Goal: Task Accomplishment & Management: Use online tool/utility

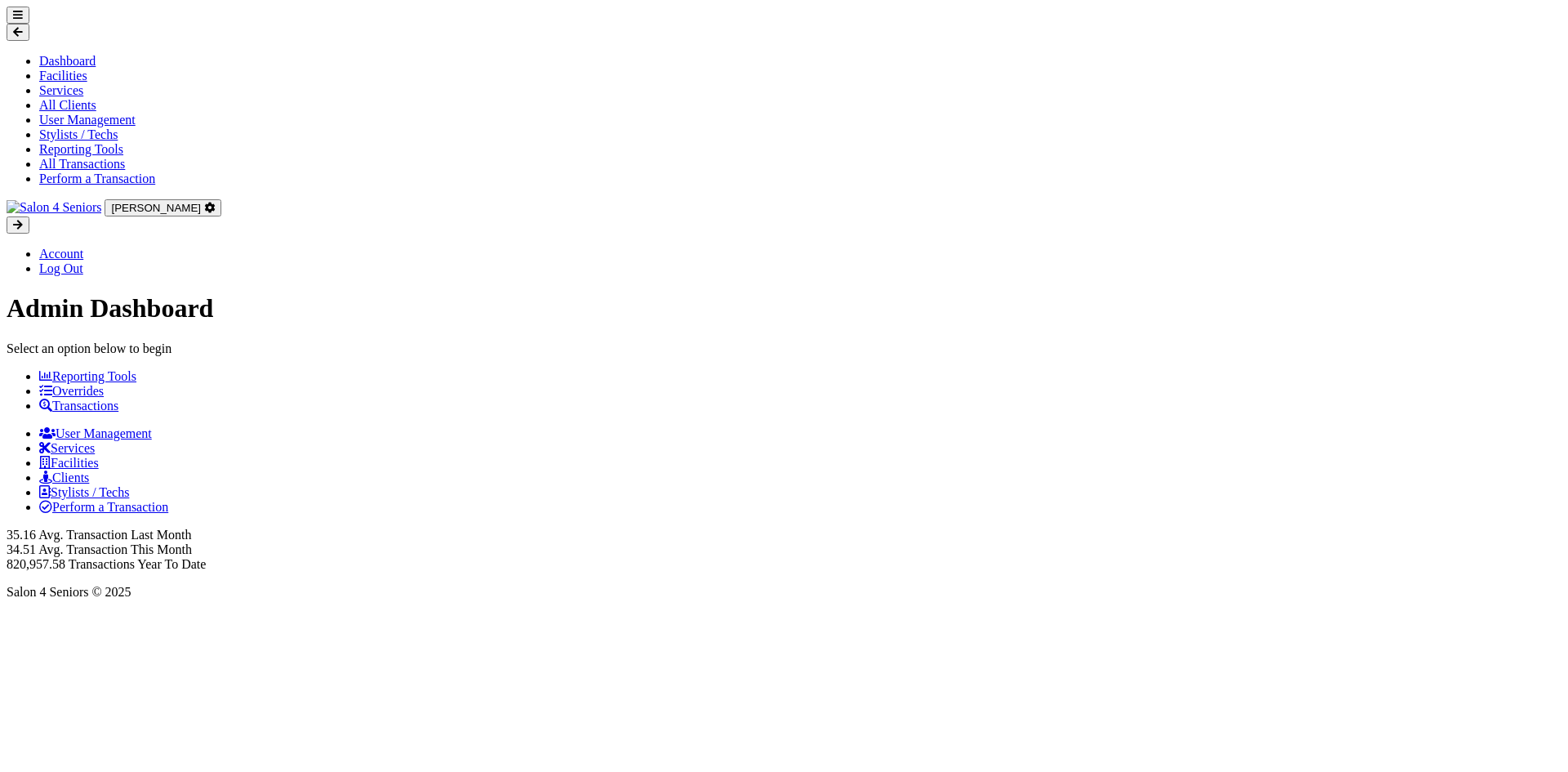
click at [118, 398] on link "Transactions" at bounding box center [78, 405] width 79 height 14
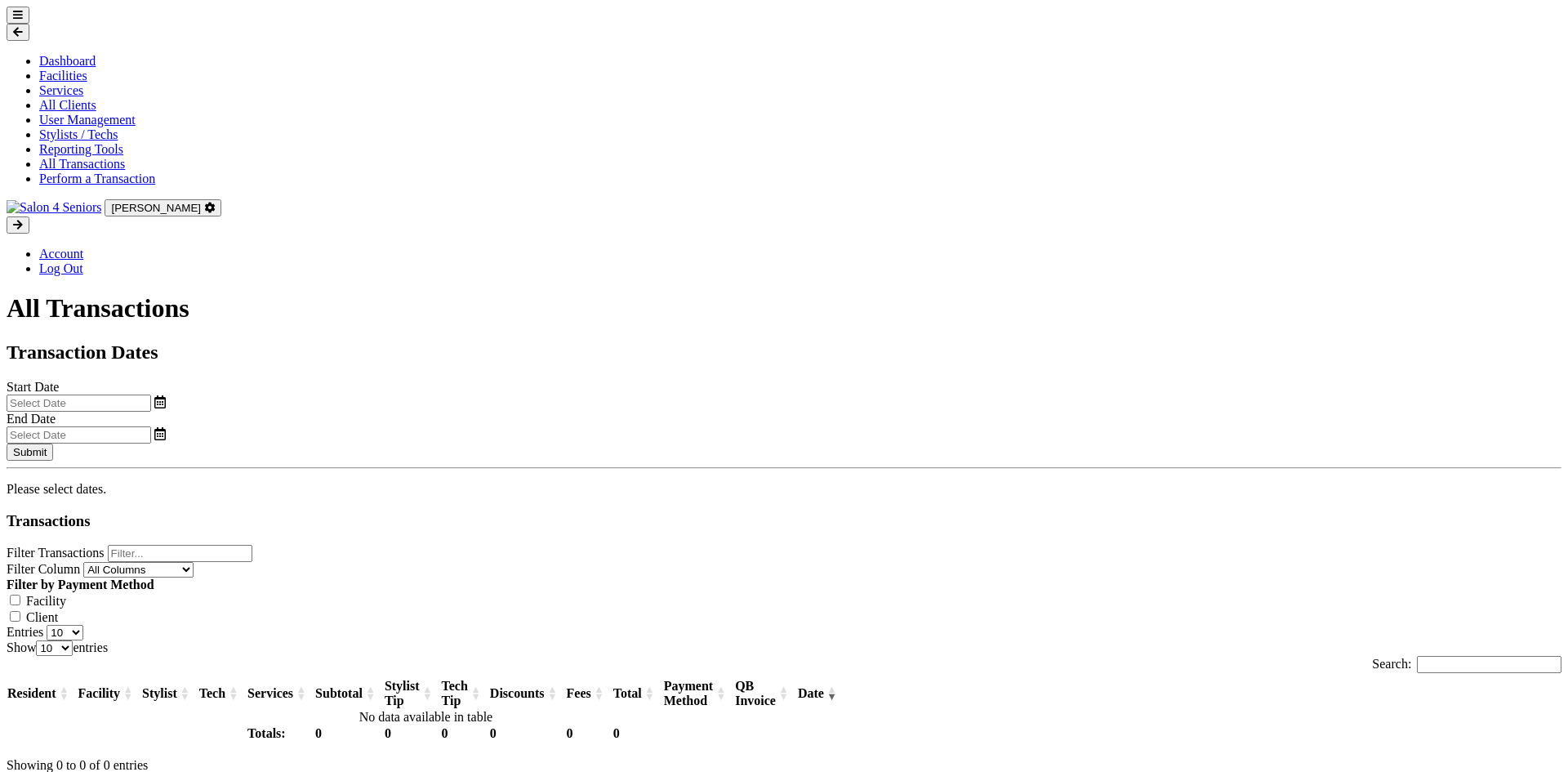
click at [151, 395] on input "text" at bounding box center [78, 403] width 144 height 17
click at [262, 436] on span "23" at bounding box center [254, 438] width 32 height 32
type input "[DATE]"
click at [151, 427] on input "text" at bounding box center [78, 434] width 144 height 17
click at [839, 434] on span "23" at bounding box center [836, 438] width 32 height 32
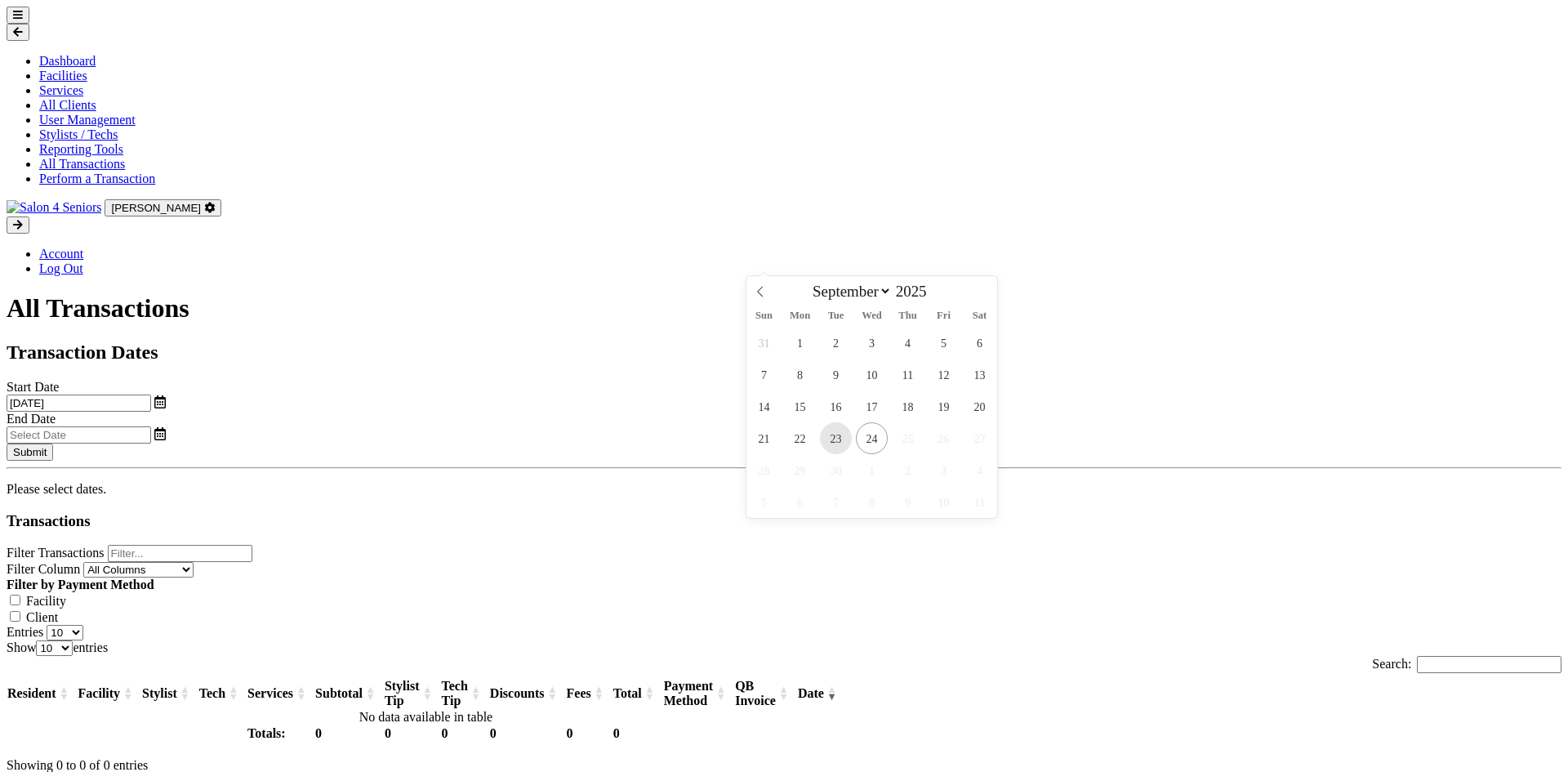
type input "[DATE]"
click at [1378, 443] on div "Submit" at bounding box center [783, 451] width 1555 height 17
click at [53, 443] on button "Submit" at bounding box center [29, 451] width 47 height 17
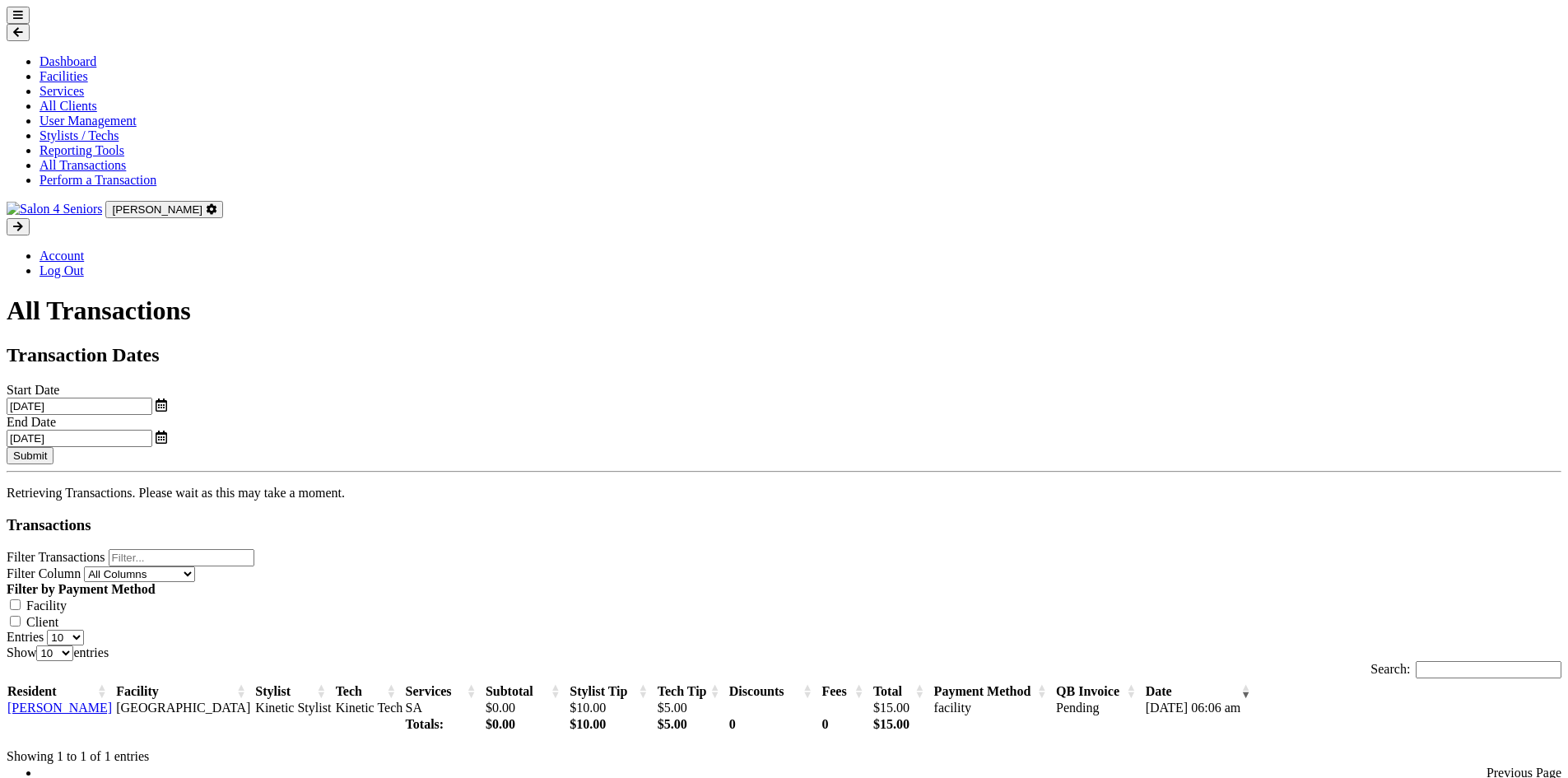
click at [53, 447] on button "Submit" at bounding box center [29, 455] width 47 height 17
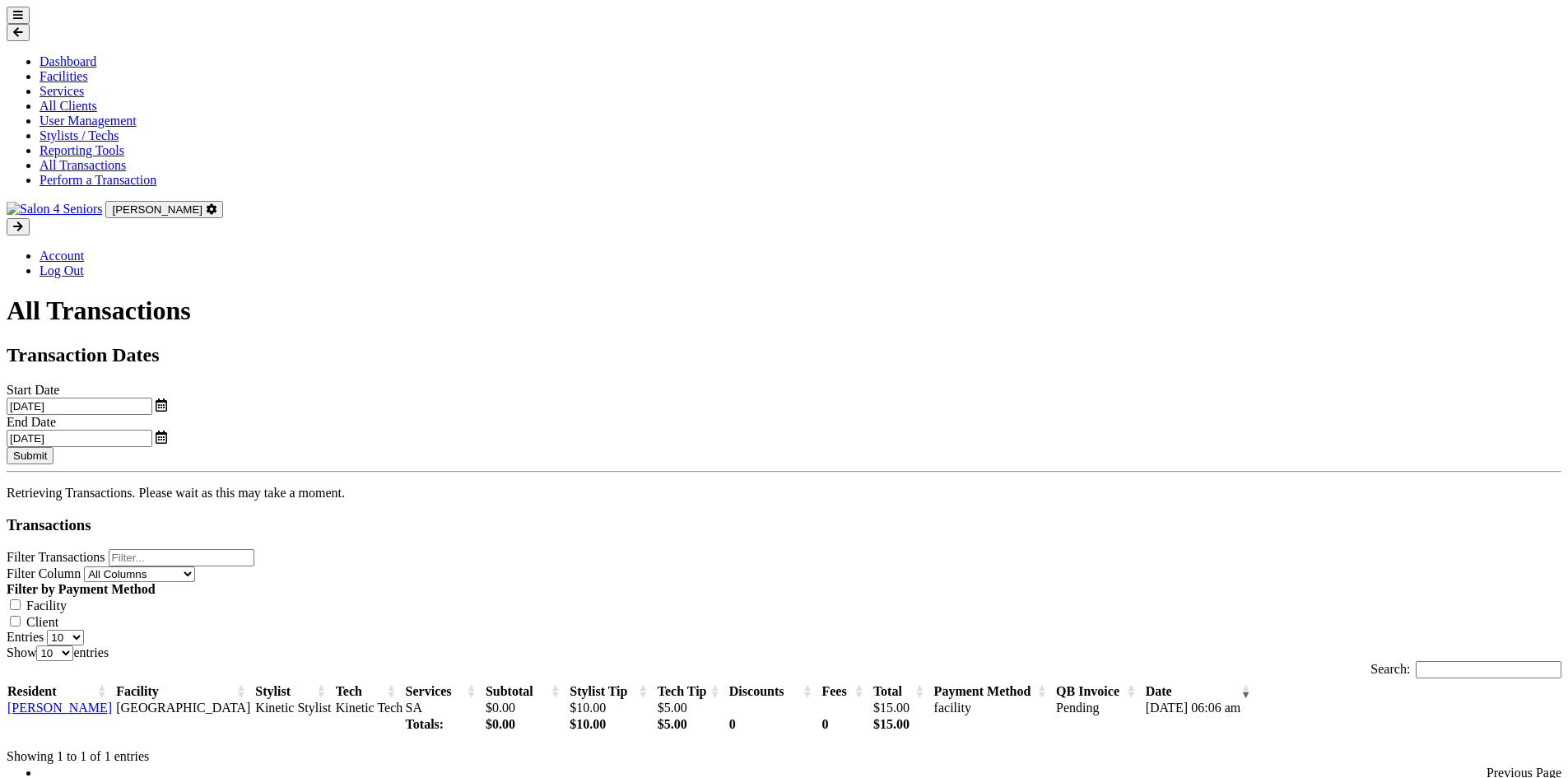
click at [53, 447] on button "Submit" at bounding box center [29, 455] width 47 height 17
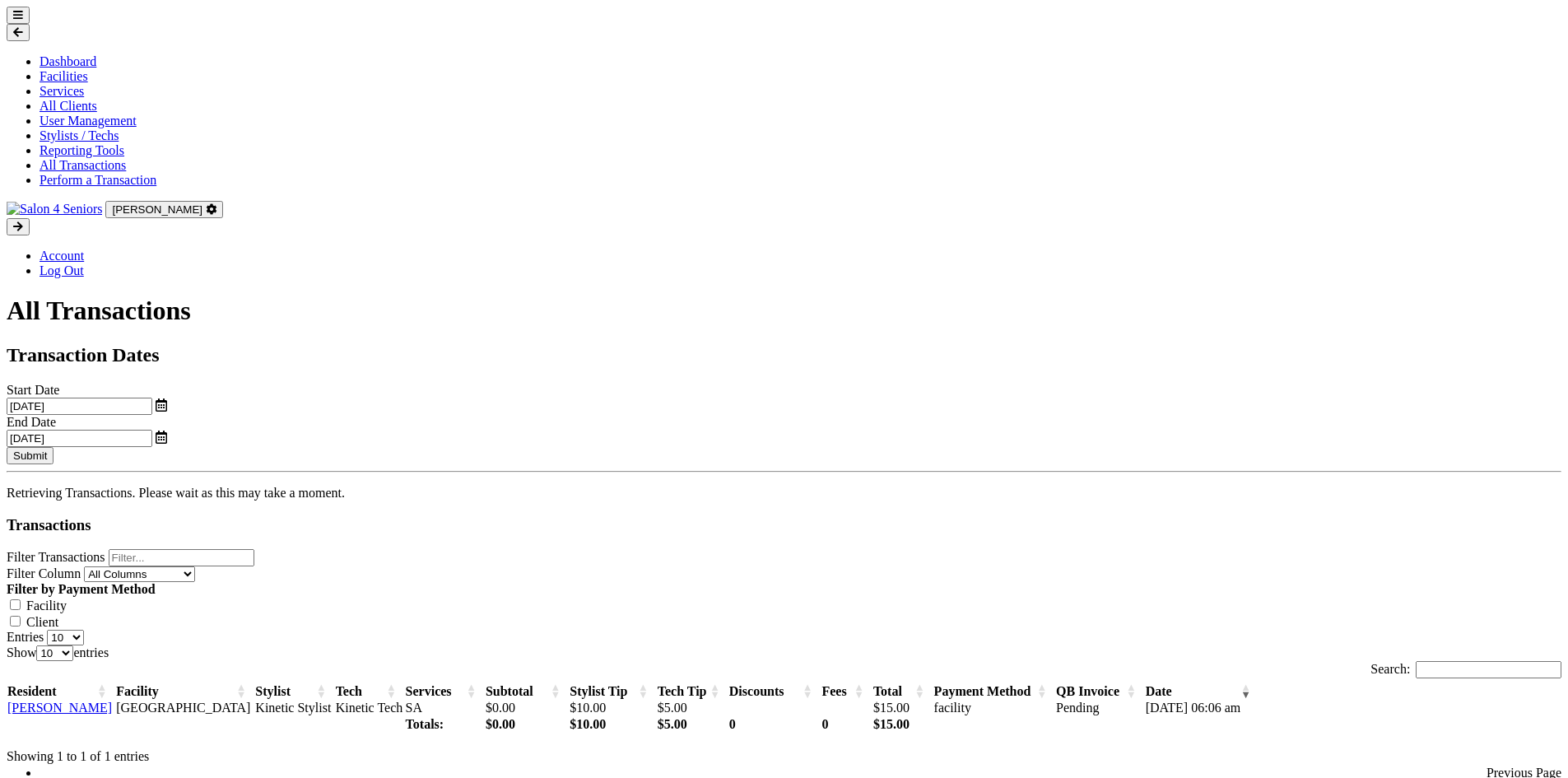
click at [887, 683] on div "Resident Facility Stylist Tech Services Subtotal Stylist Tip Tech Tip Discounts…" at bounding box center [783, 708] width 1555 height 50
click at [53, 447] on button "Submit" at bounding box center [29, 455] width 47 height 17
